Goal: Register for event/course

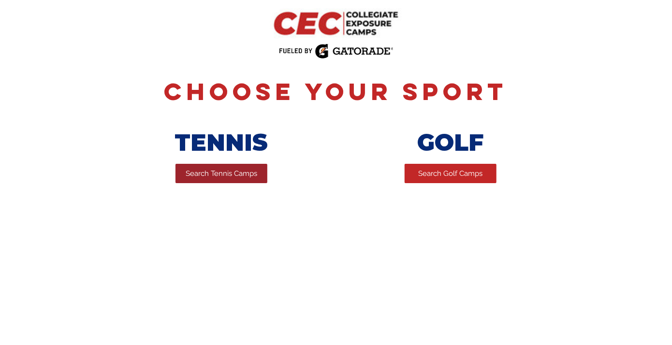
click at [214, 172] on span "Search Tennis Camps" at bounding box center [222, 174] width 72 height 10
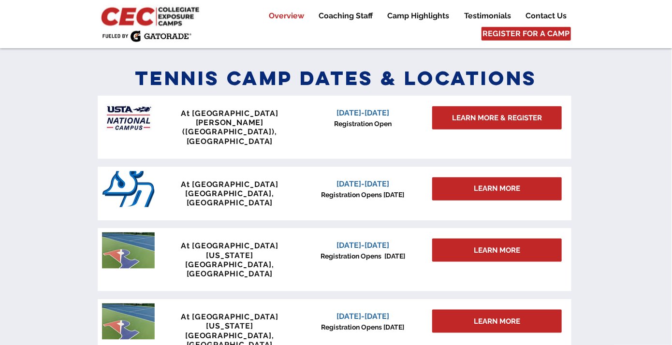
scroll to position [413, 0]
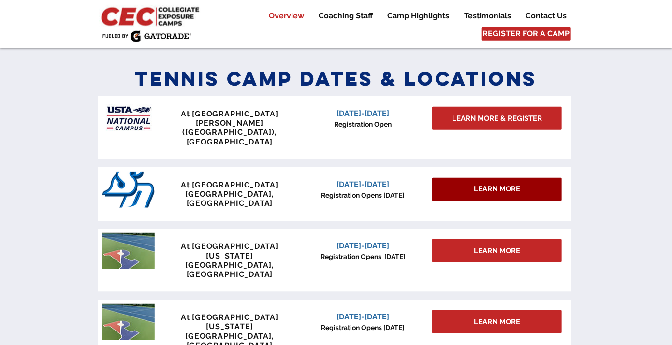
click at [456, 178] on div "LEARN MORE" at bounding box center [497, 189] width 130 height 23
click at [485, 184] on span "LEARN MORE" at bounding box center [497, 189] width 46 height 10
click at [526, 178] on div "LEARN MORE" at bounding box center [497, 189] width 130 height 23
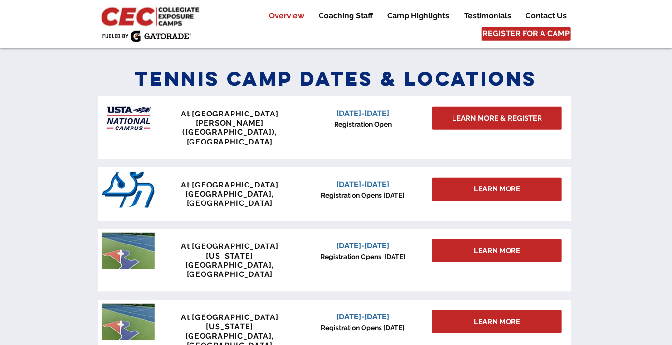
click at [257, 180] on span "At [GEOGRAPHIC_DATA]" at bounding box center [230, 184] width 98 height 9
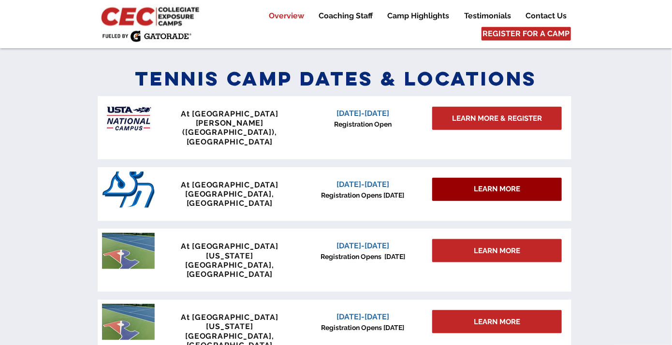
click at [508, 184] on span "LEARN MORE" at bounding box center [497, 189] width 46 height 10
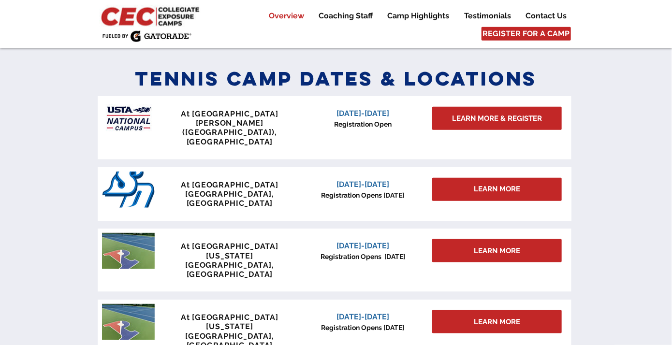
click at [606, 168] on div at bounding box center [336, 214] width 672 height 313
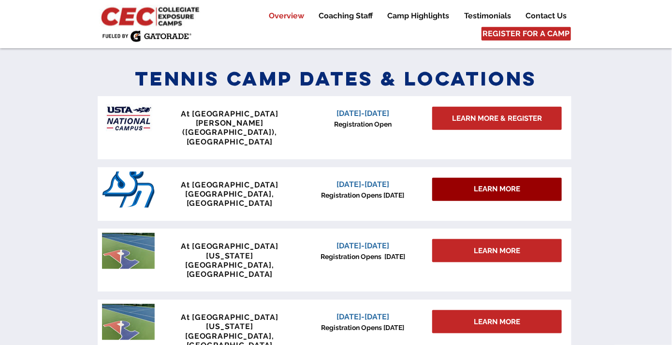
click at [516, 184] on span "LEARN MORE" at bounding box center [497, 189] width 46 height 10
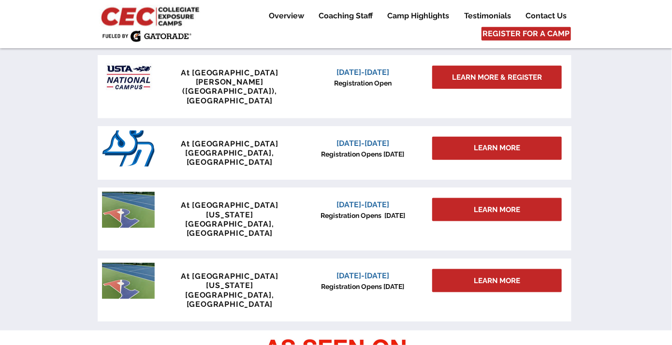
scroll to position [454, 0]
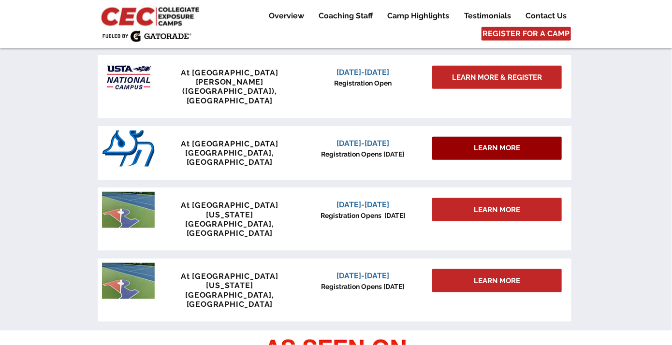
click at [470, 137] on div "LEARN MORE" at bounding box center [497, 148] width 130 height 23
click at [496, 143] on span "LEARN MORE" at bounding box center [497, 148] width 46 height 10
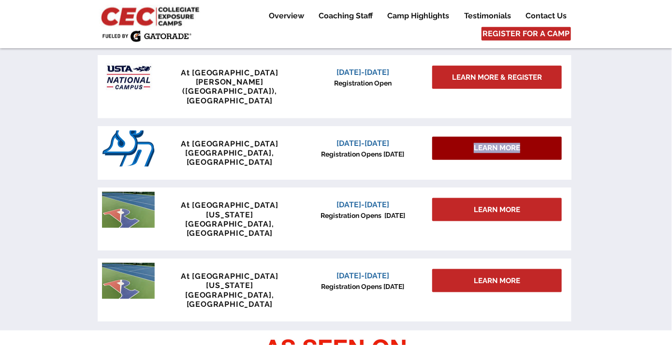
click at [496, 143] on span "LEARN MORE" at bounding box center [497, 148] width 46 height 10
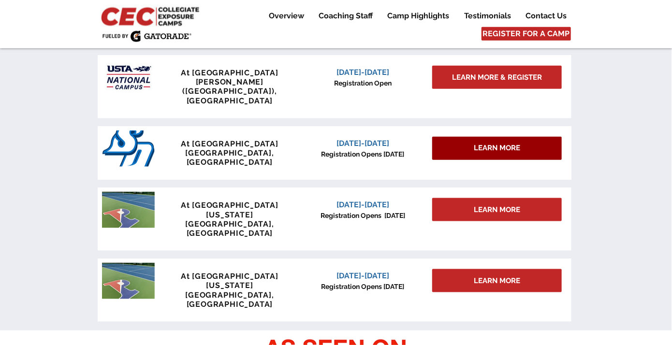
click at [532, 137] on div "LEARN MORE" at bounding box center [497, 148] width 130 height 23
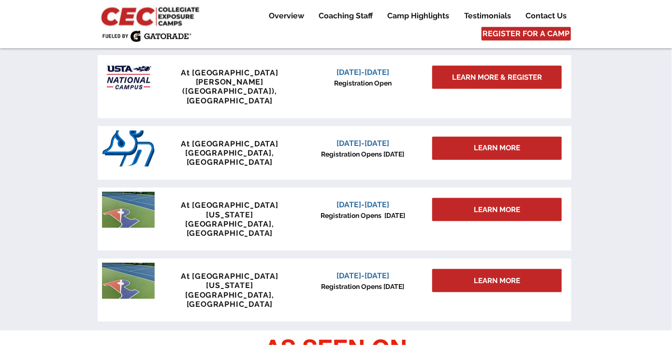
click at [368, 139] on span "[DATE]-[DATE]" at bounding box center [362, 143] width 53 height 9
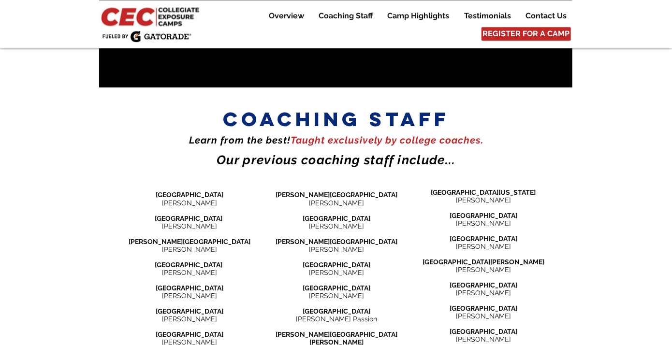
scroll to position [1055, 0]
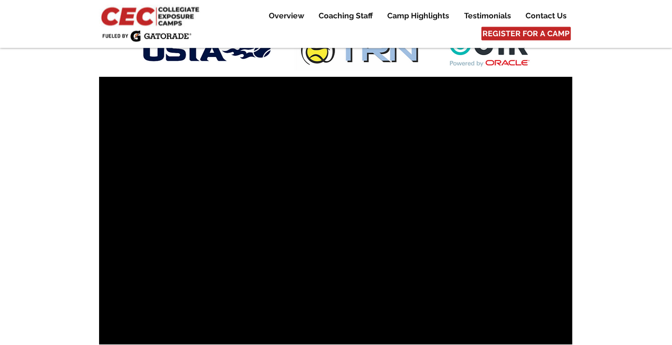
scroll to position [799, 0]
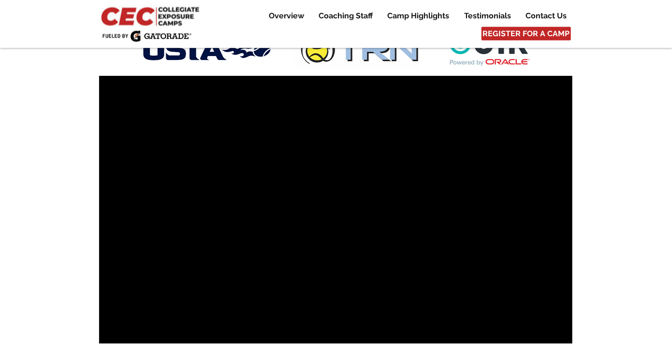
click at [634, 202] on div at bounding box center [336, 172] width 672 height 372
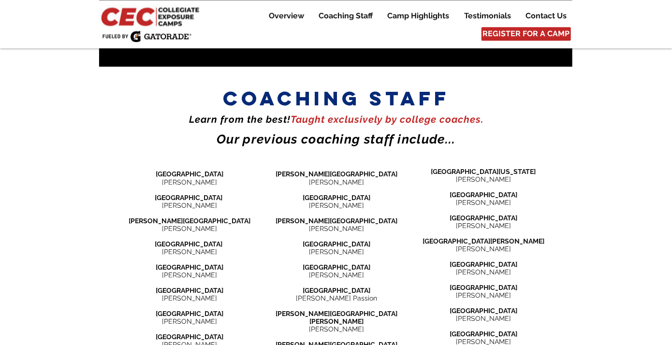
scroll to position [1090, 0]
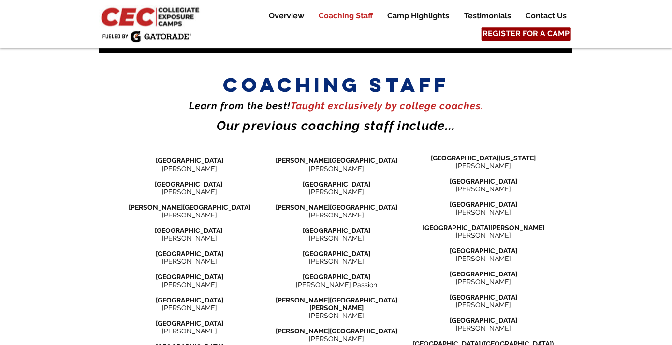
click at [540, 31] on span "REGISTER FOR A CAMP" at bounding box center [526, 34] width 87 height 11
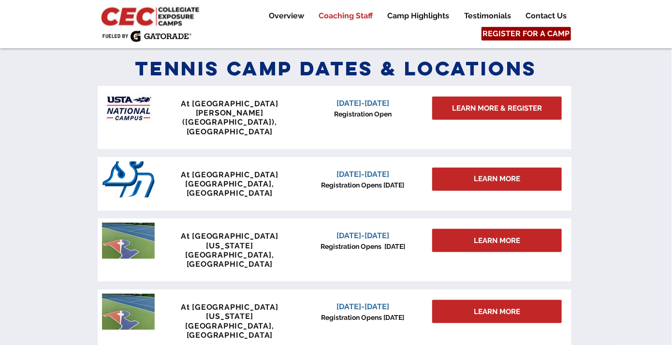
scroll to position [423, 0]
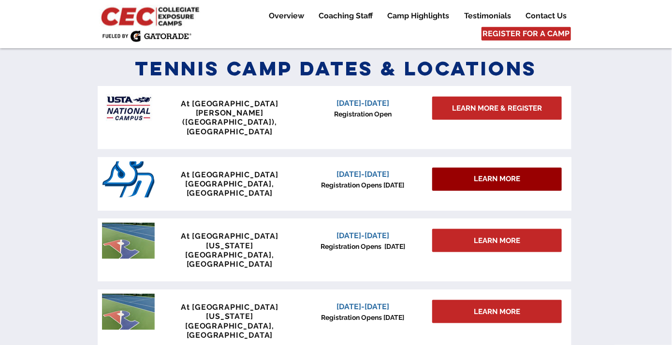
click at [476, 174] on span "LEARN MORE" at bounding box center [497, 179] width 46 height 10
click at [451, 168] on div "LEARN MORE" at bounding box center [497, 179] width 130 height 23
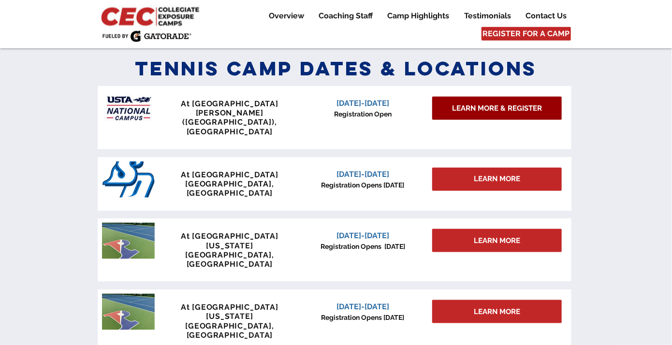
click at [479, 114] on span "LEARN MORE & REGISTER" at bounding box center [497, 108] width 90 height 10
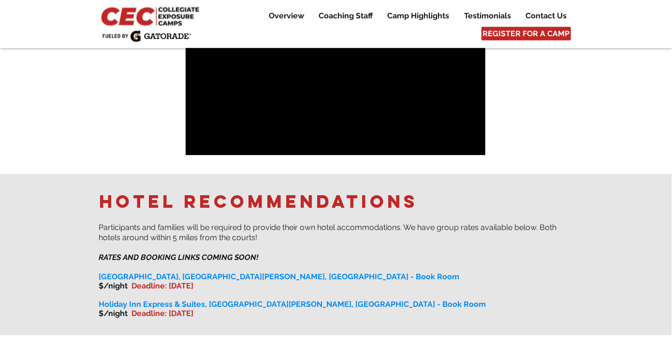
scroll to position [636, 0]
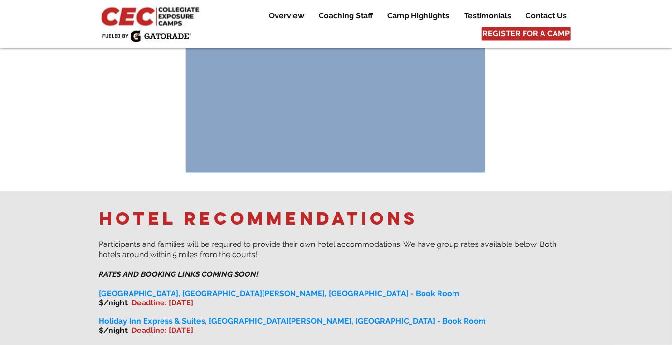
drag, startPoint x: 528, startPoint y: 194, endPoint x: 485, endPoint y: 154, distance: 59.2
click at [256, 102] on div "ABOUT THE CAMP USTA National Campus, Orlando, Florida Overview: ​ The goal of t…" at bounding box center [336, 20] width 672 height 664
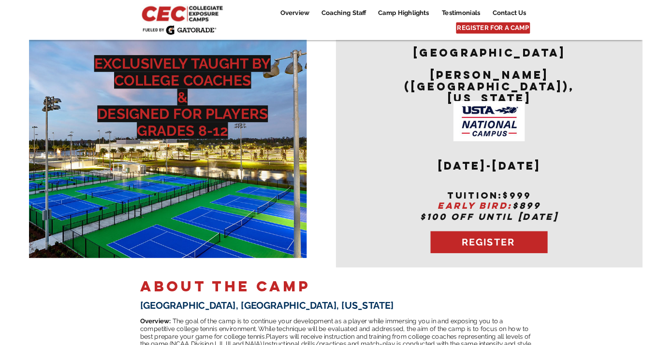
scroll to position [565, 0]
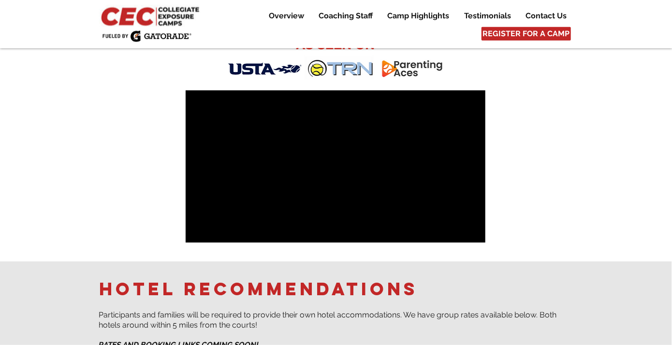
click at [579, 145] on div at bounding box center [336, 9] width 672 height 503
